Goal: Task Accomplishment & Management: Manage account settings

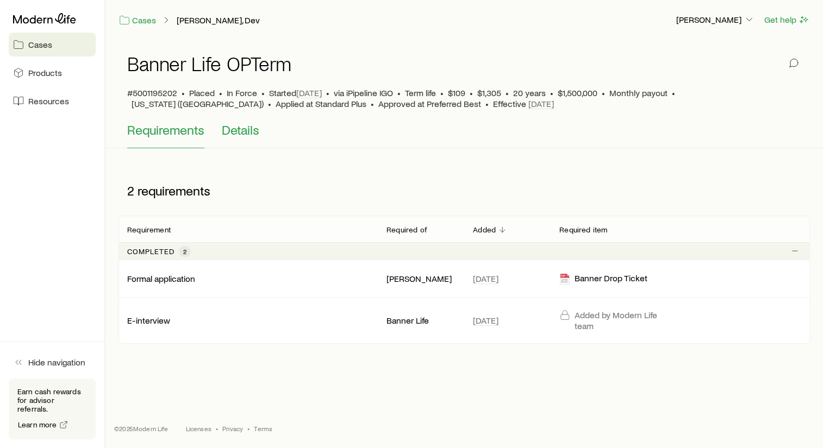
click at [238, 132] on span "Details" at bounding box center [241, 129] width 38 height 15
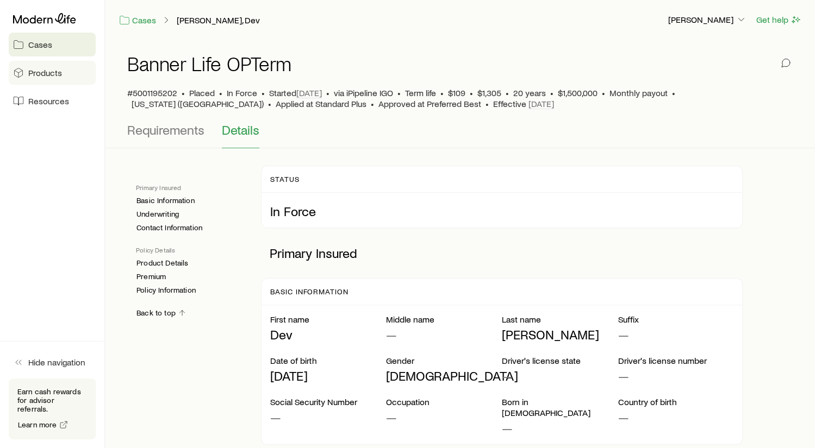
click at [46, 73] on span "Products" at bounding box center [45, 72] width 34 height 11
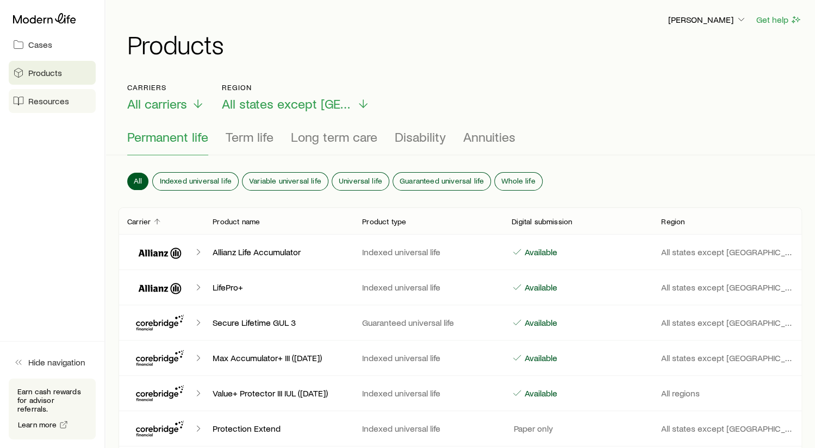
click at [50, 99] on span "Resources" at bounding box center [48, 101] width 41 height 11
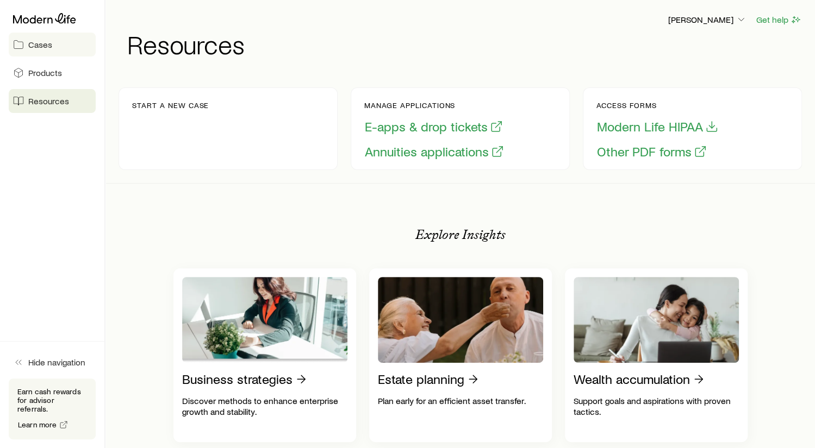
click at [41, 42] on span "Cases" at bounding box center [40, 44] width 24 height 11
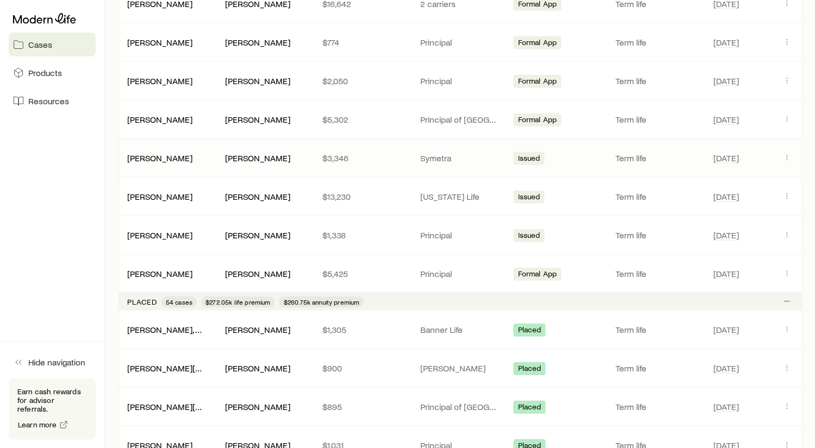
scroll to position [1250, 0]
click at [151, 323] on link "[PERSON_NAME], Dev" at bounding box center [169, 328] width 83 height 10
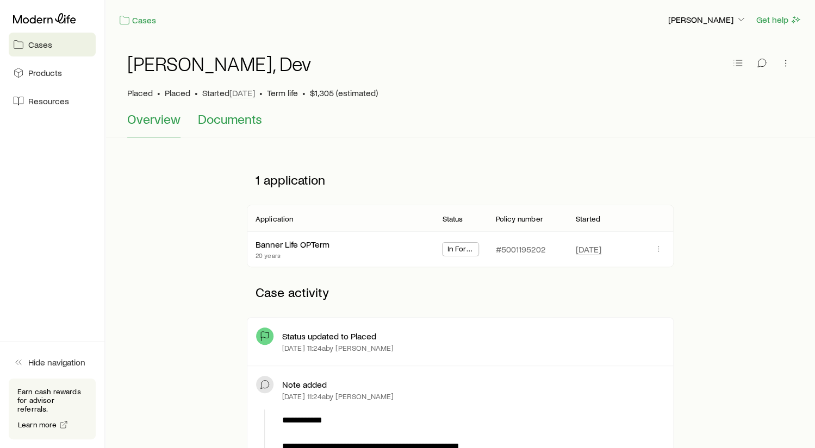
click at [237, 120] on span "Documents" at bounding box center [230, 118] width 64 height 15
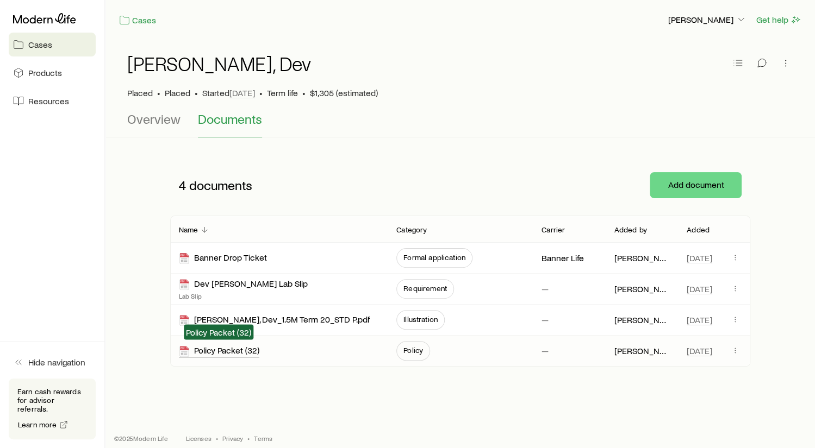
click at [221, 348] on div "Policy Packet (32)" at bounding box center [219, 351] width 80 height 13
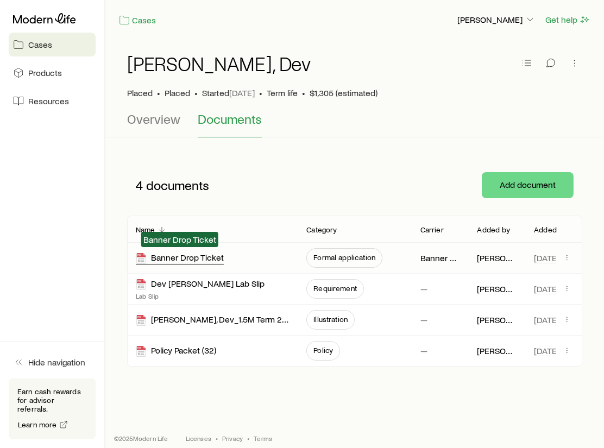
click at [196, 255] on div "Banner Drop Ticket" at bounding box center [180, 258] width 88 height 13
